Goal: Check status: Check status

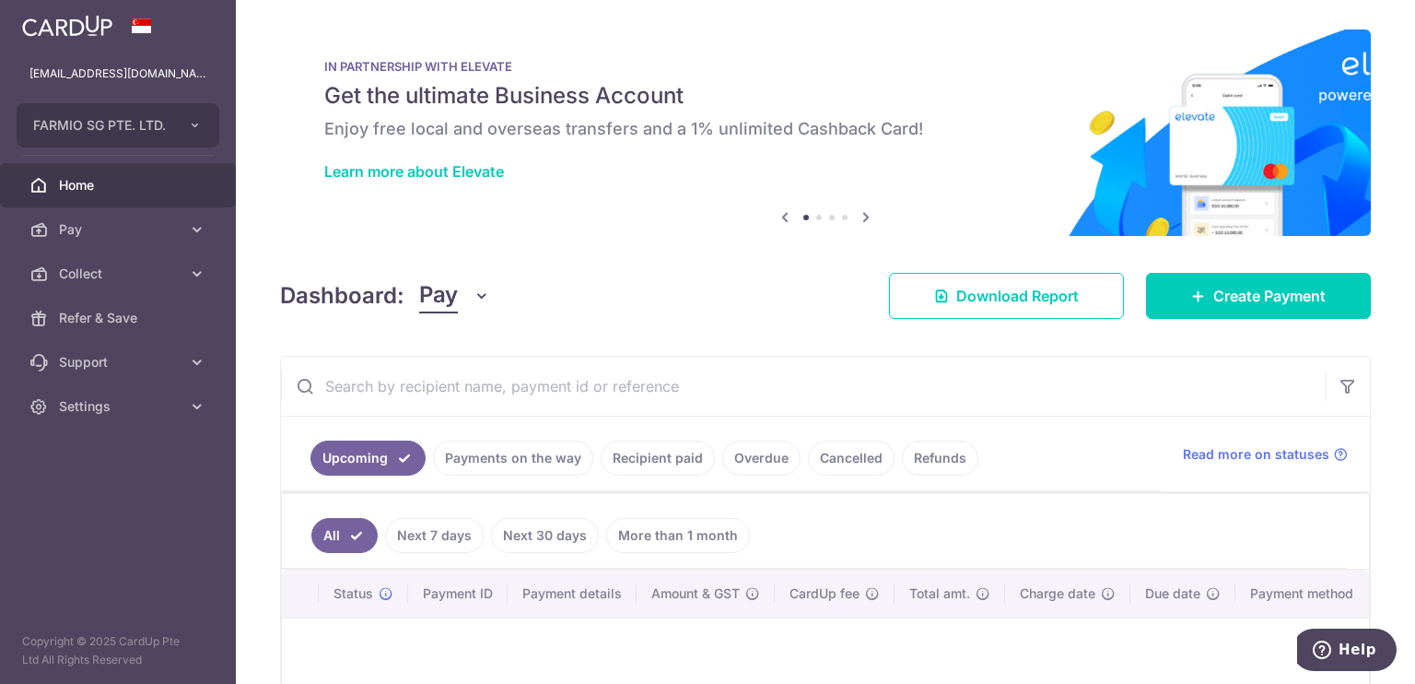
click at [676, 459] on link "Recipient paid" at bounding box center [658, 457] width 114 height 35
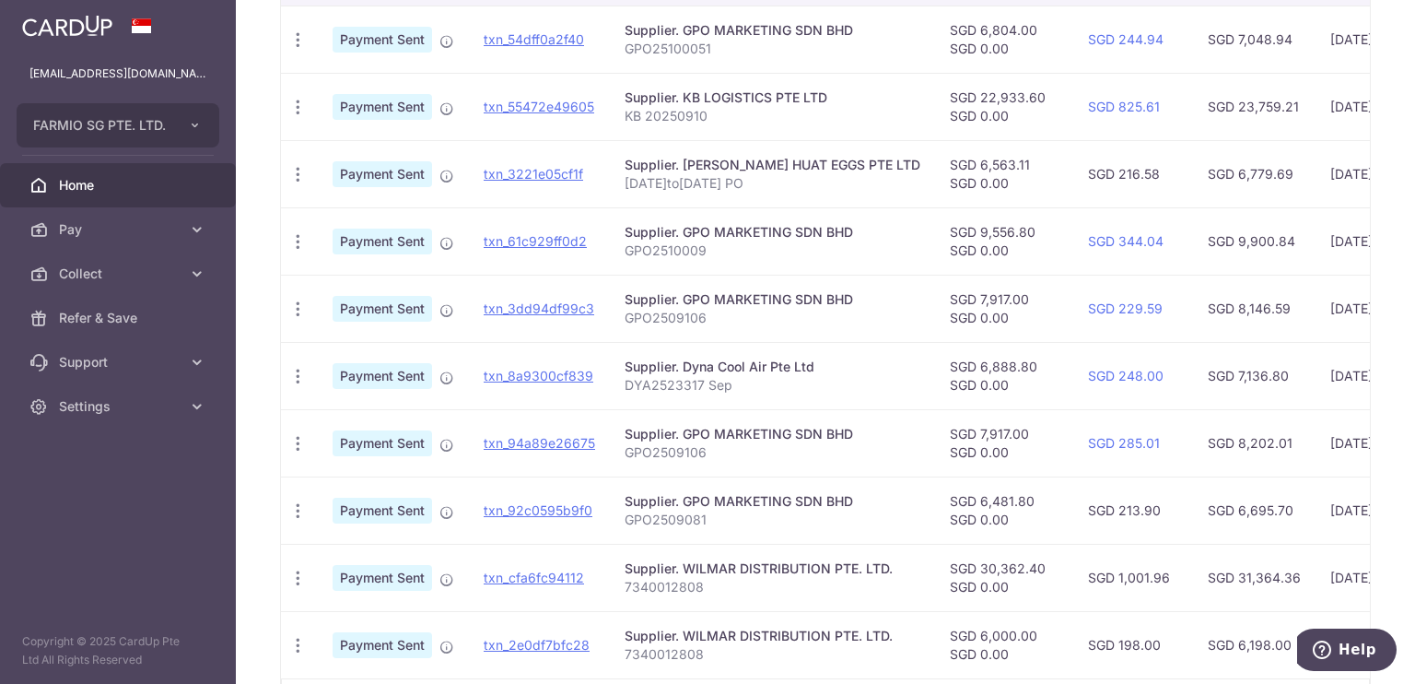
scroll to position [667, 0]
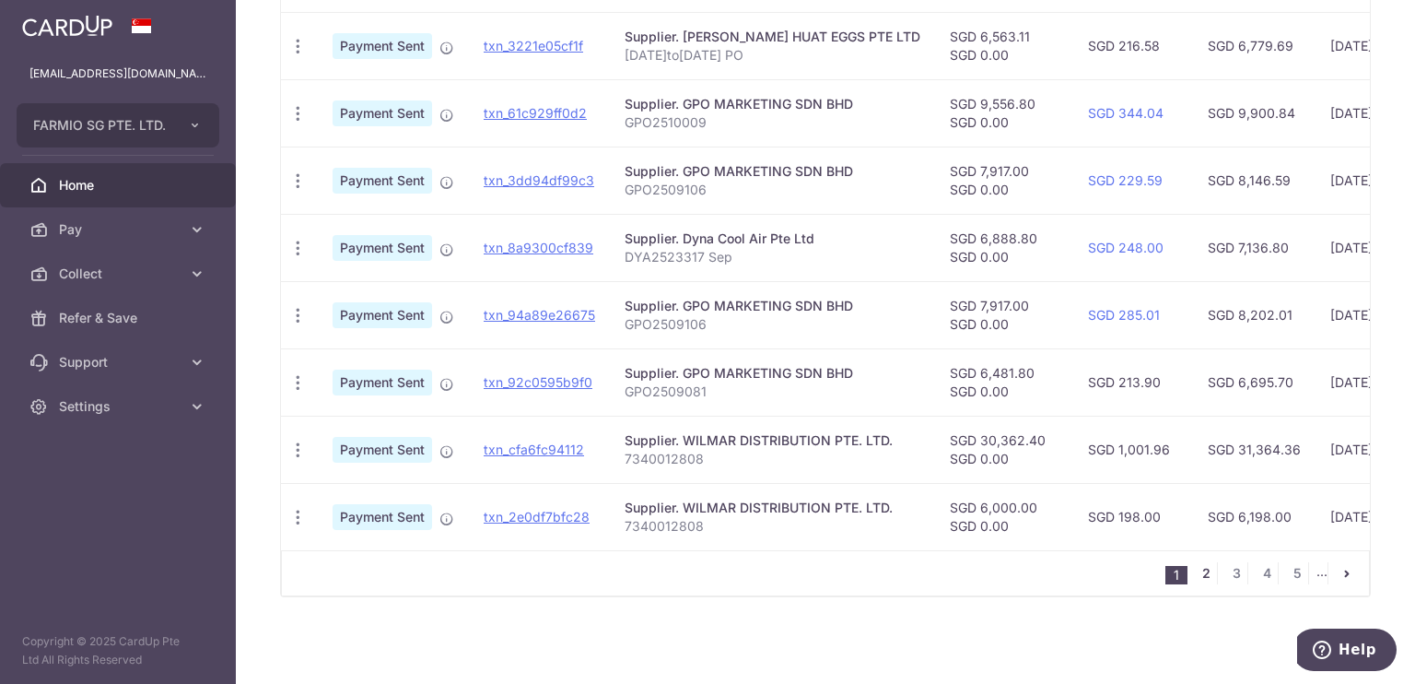
click at [1198, 580] on link "2" at bounding box center [1206, 573] width 22 height 22
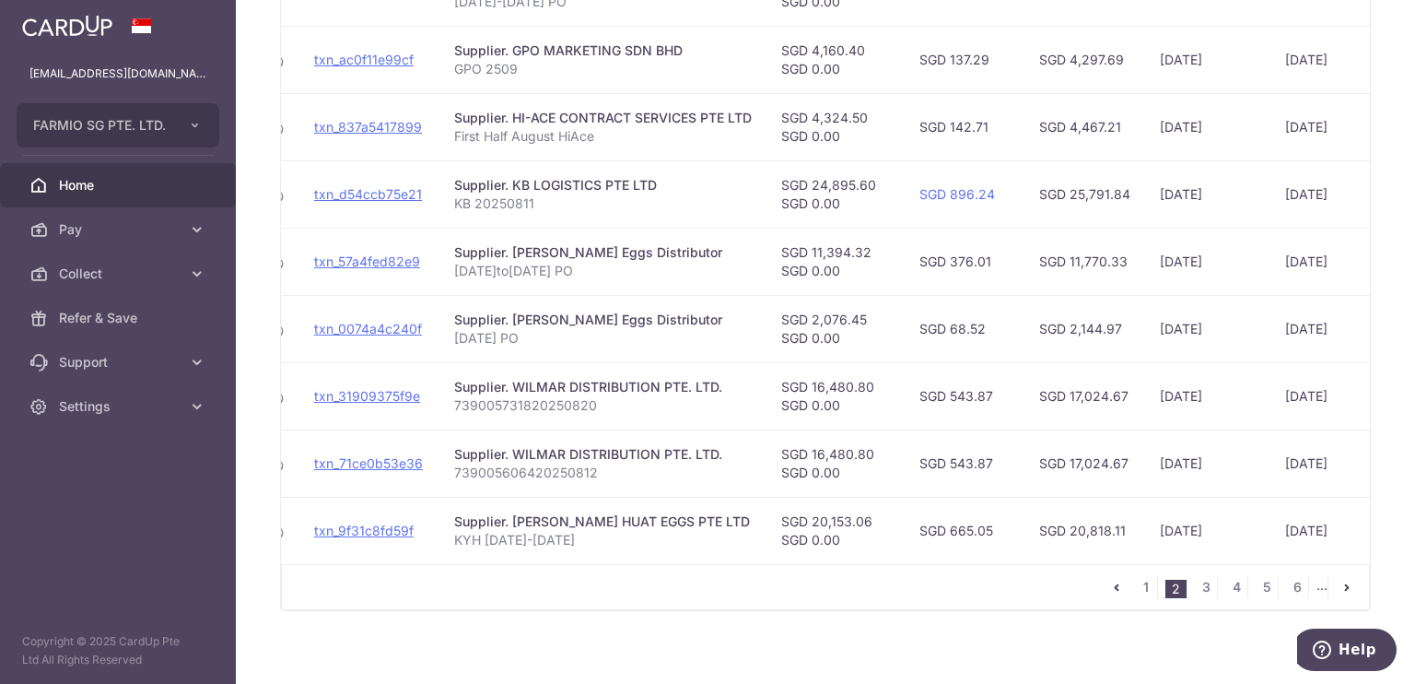
scroll to position [0, 170]
click at [1197, 592] on link "3" at bounding box center [1206, 587] width 22 height 22
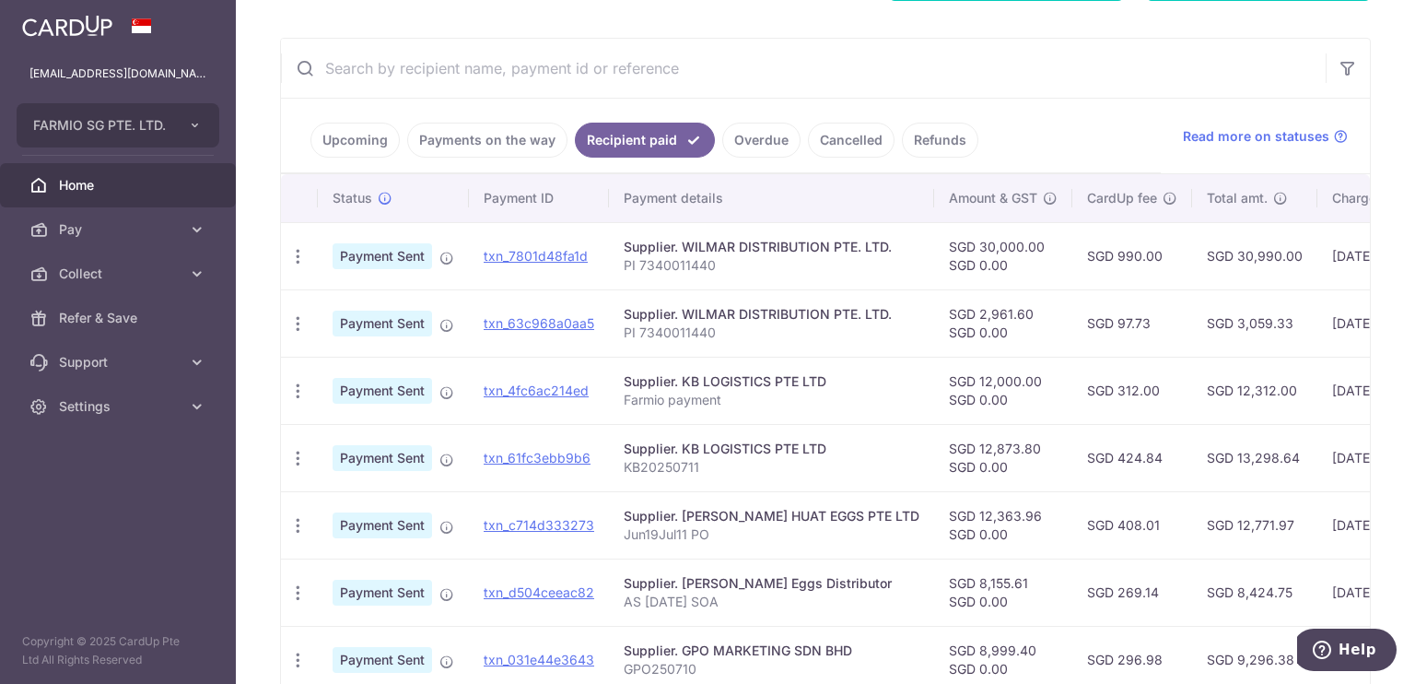
scroll to position [0, 41]
